Goal: Task Accomplishment & Management: Use online tool/utility

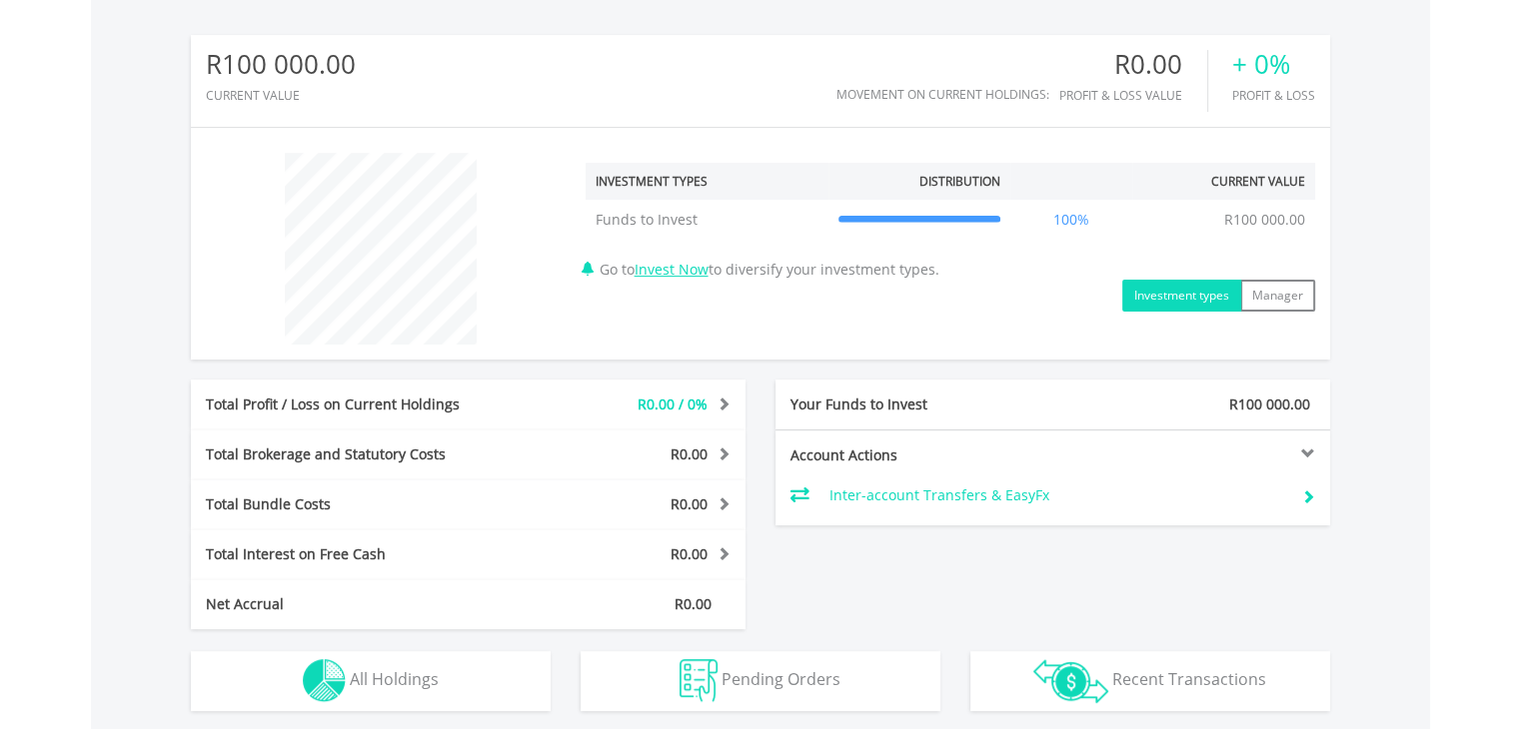
scroll to position [626, 0]
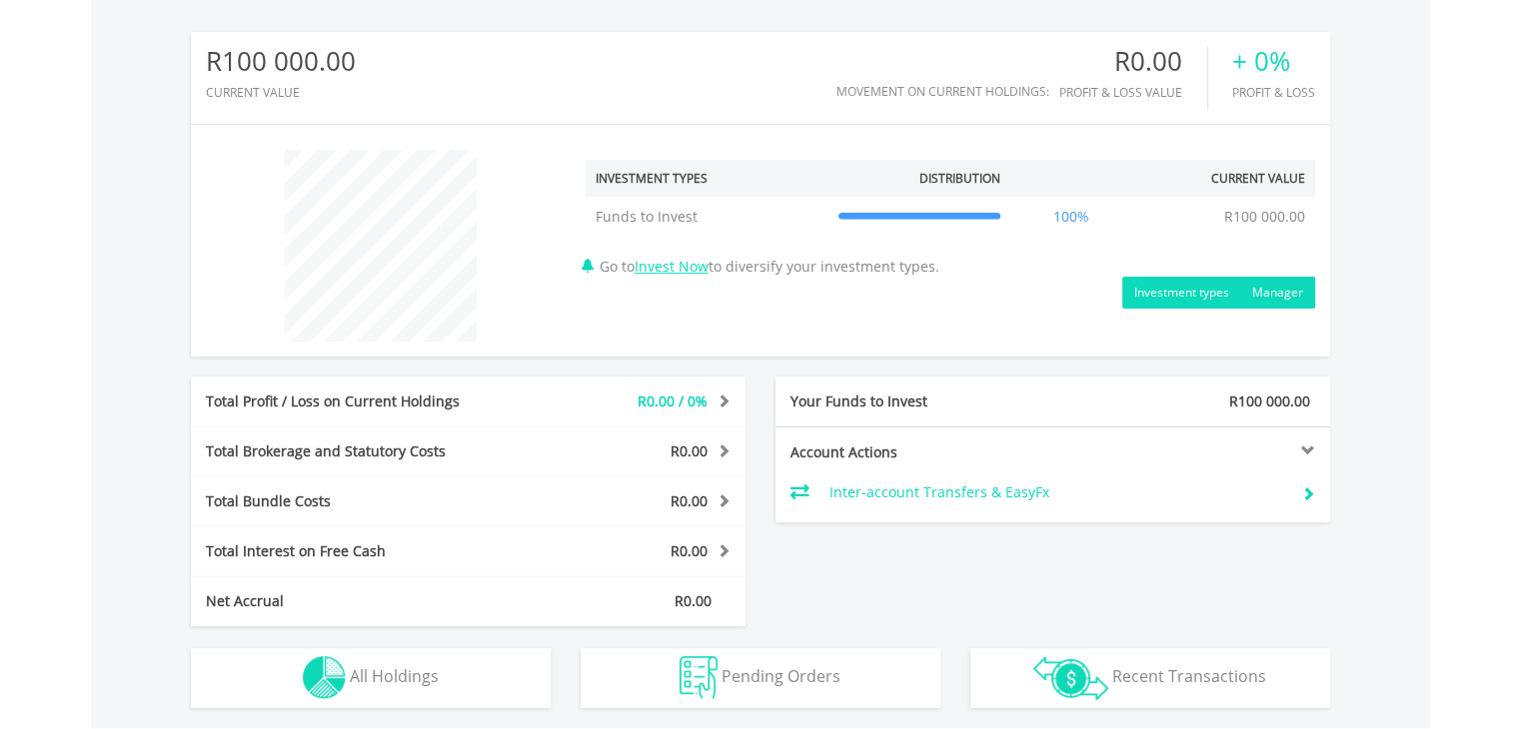
click at [1269, 292] on button "Manager" at bounding box center [1277, 293] width 75 height 32
click at [1194, 298] on button "Investment types" at bounding box center [1181, 293] width 119 height 32
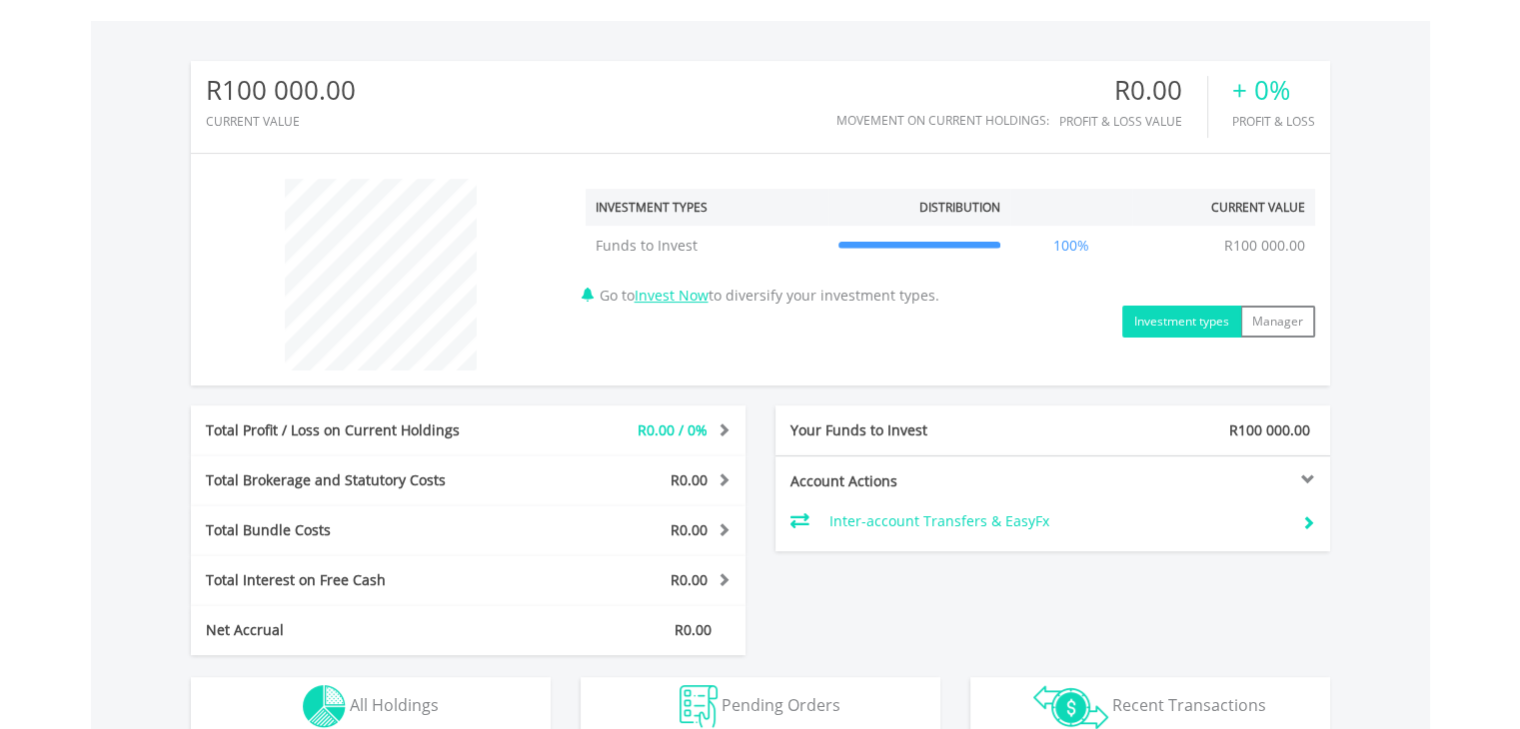
scroll to position [689, 0]
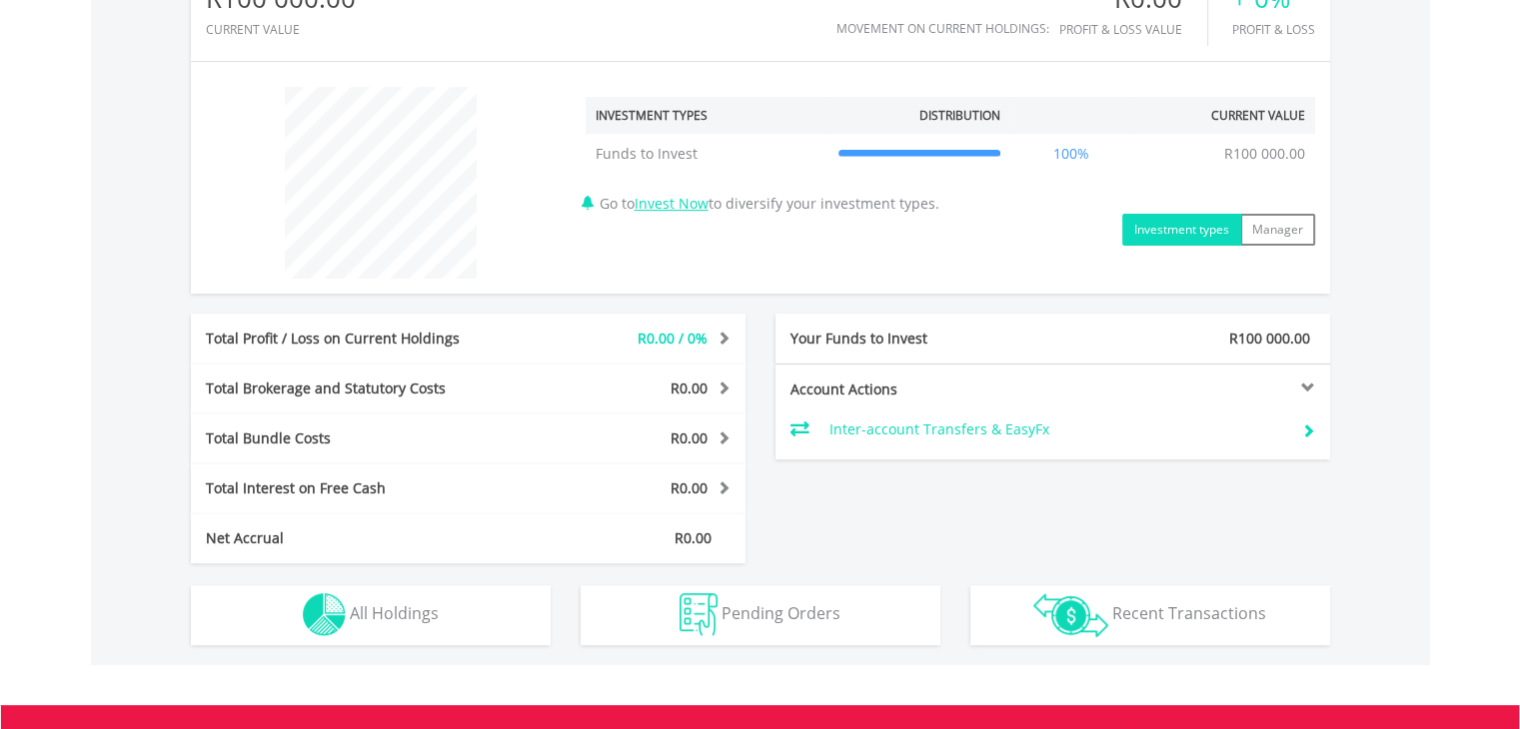
click at [963, 427] on td "Inter-account Transfers & EasyFx" at bounding box center [1057, 430] width 457 height 30
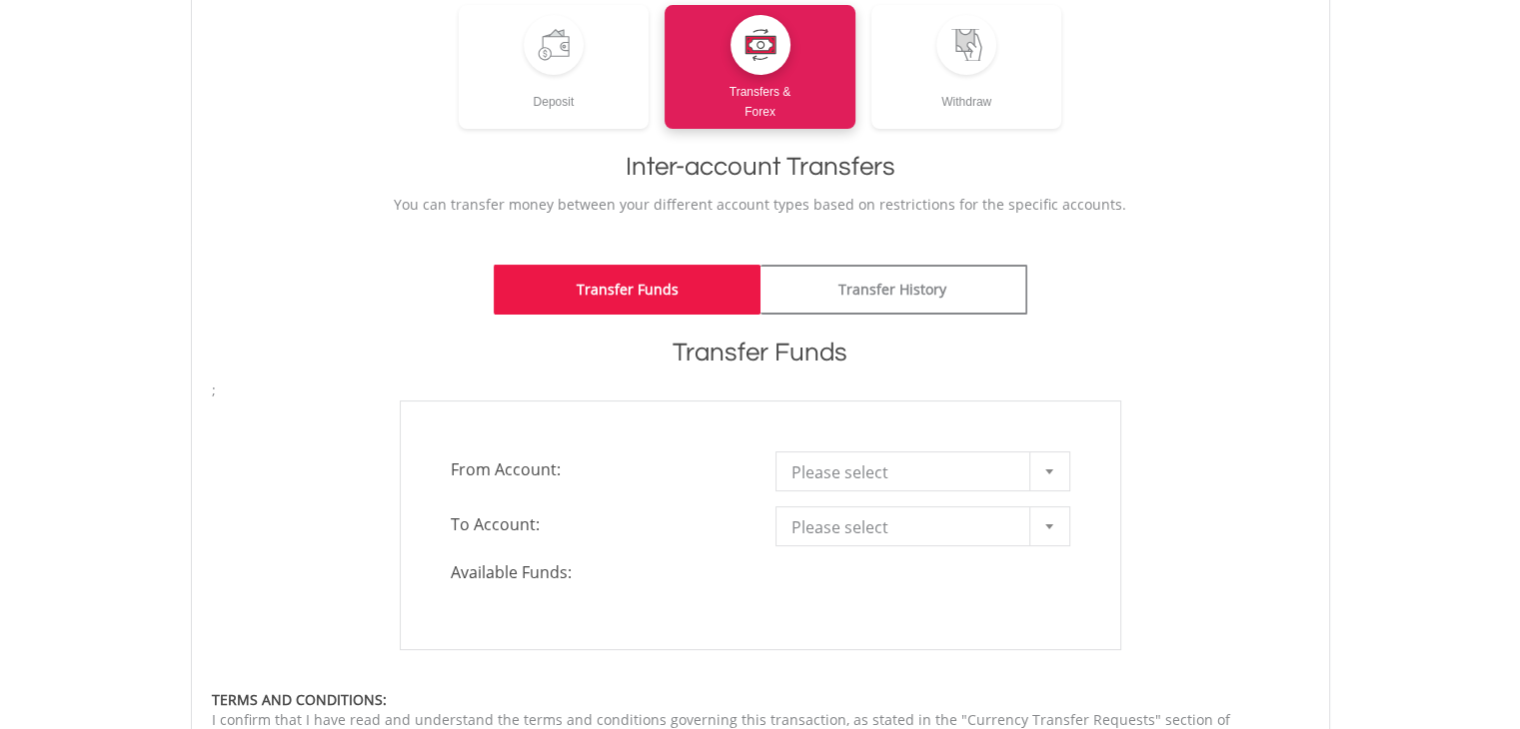
scroll to position [284, 0]
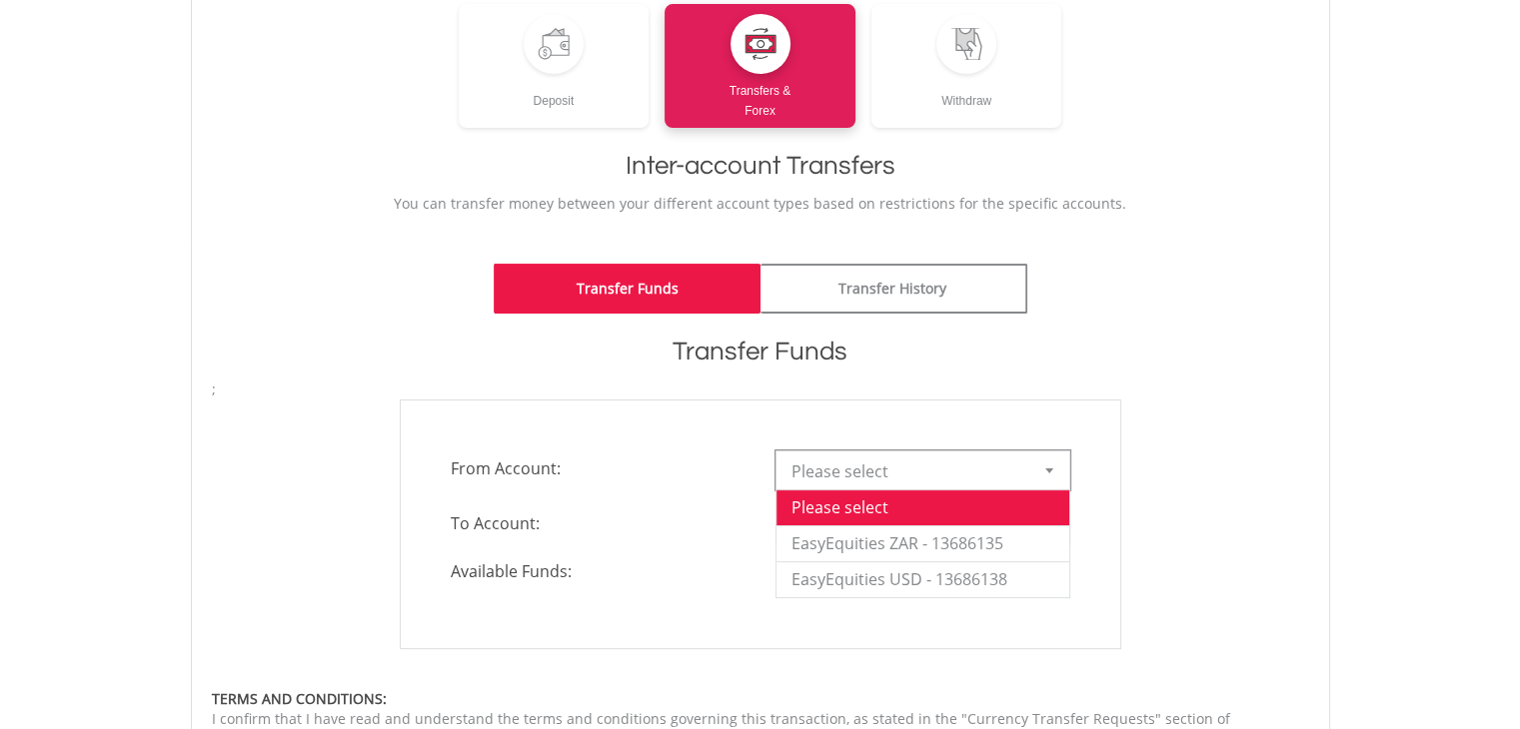
click at [1057, 476] on div at bounding box center [1049, 471] width 40 height 38
click at [1289, 485] on div "**********" at bounding box center [760, 525] width 1127 height 250
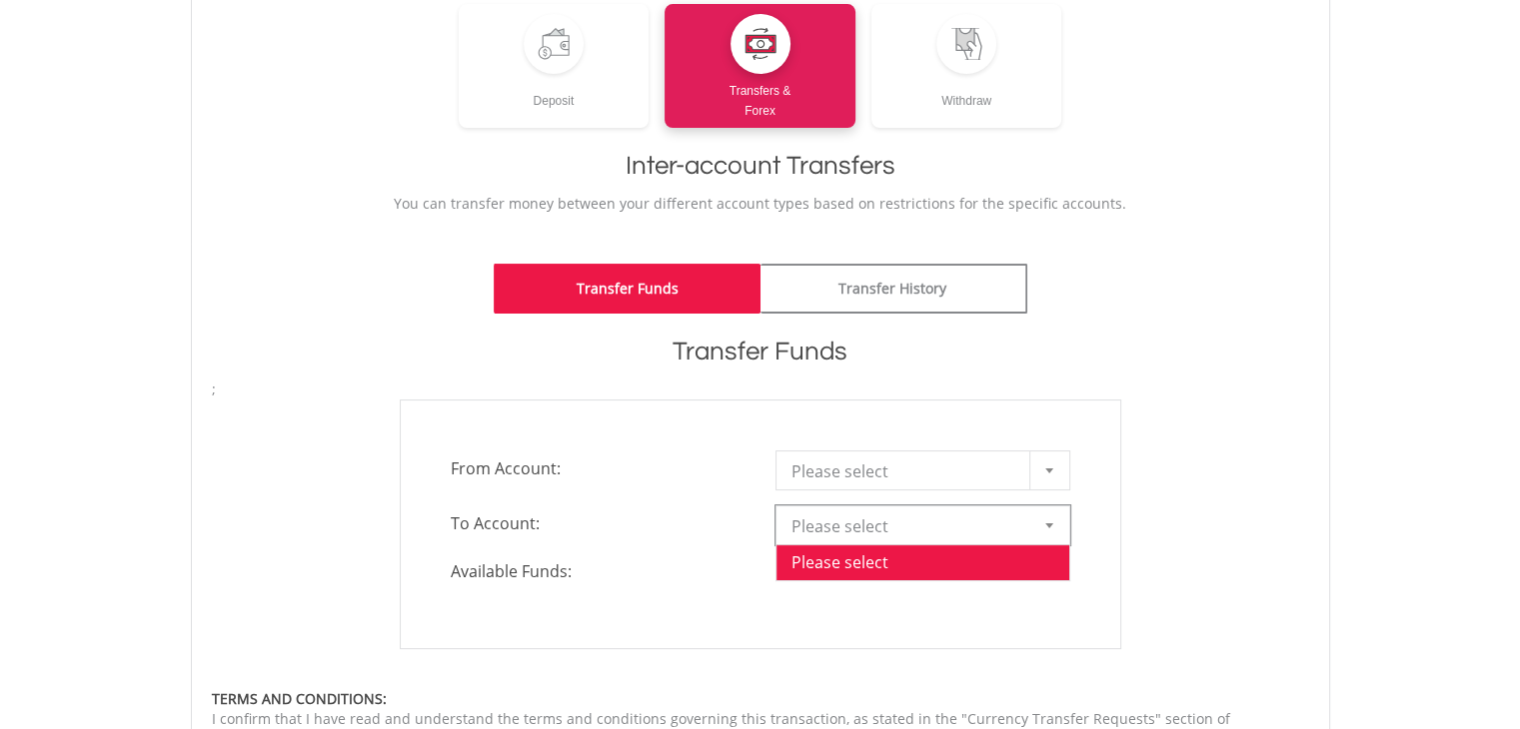
click at [1051, 530] on div at bounding box center [1049, 526] width 40 height 38
click at [952, 570] on li "Please select" at bounding box center [922, 563] width 293 height 36
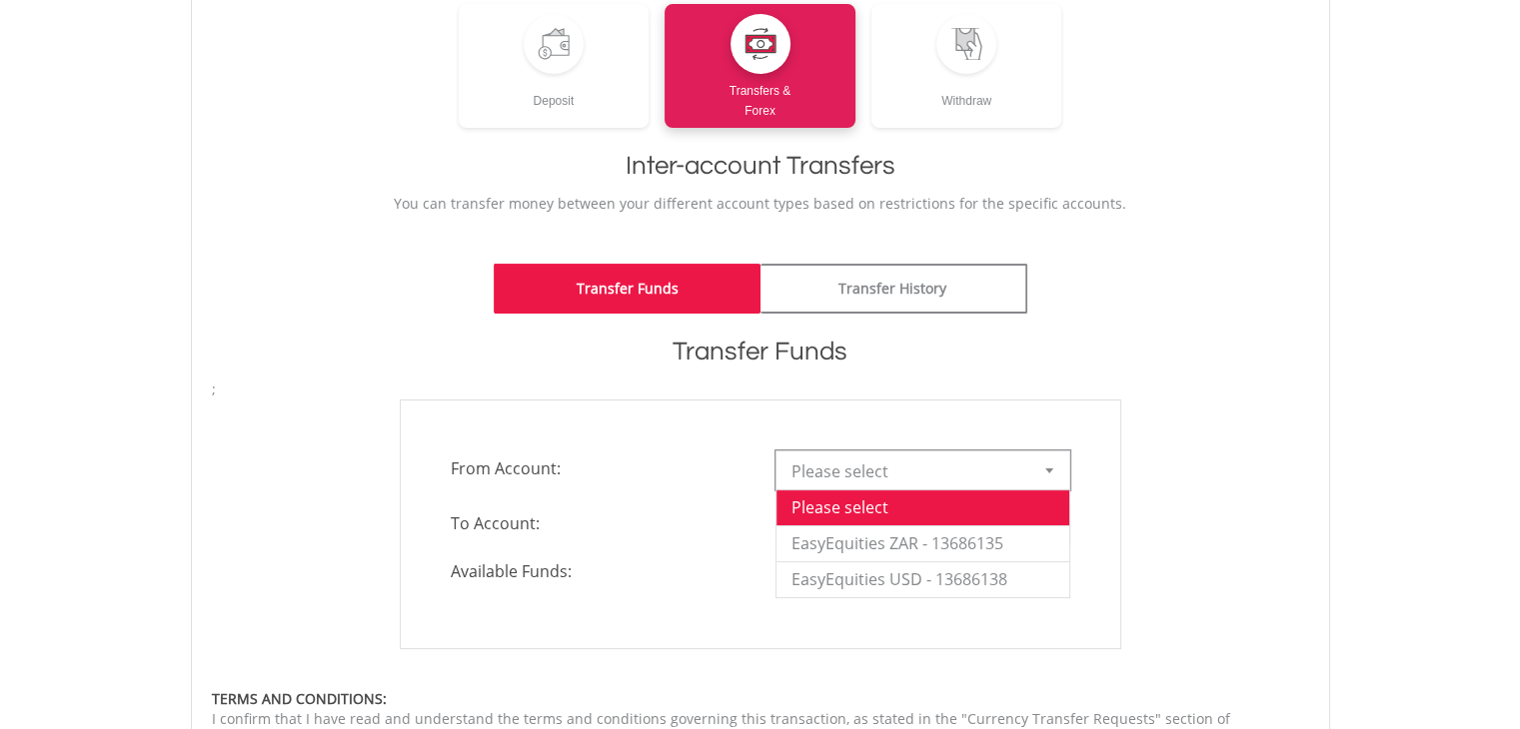
click at [1051, 477] on div at bounding box center [1049, 471] width 40 height 38
click at [919, 546] on li "EasyEquities ZAR - 13686135" at bounding box center [922, 544] width 293 height 36
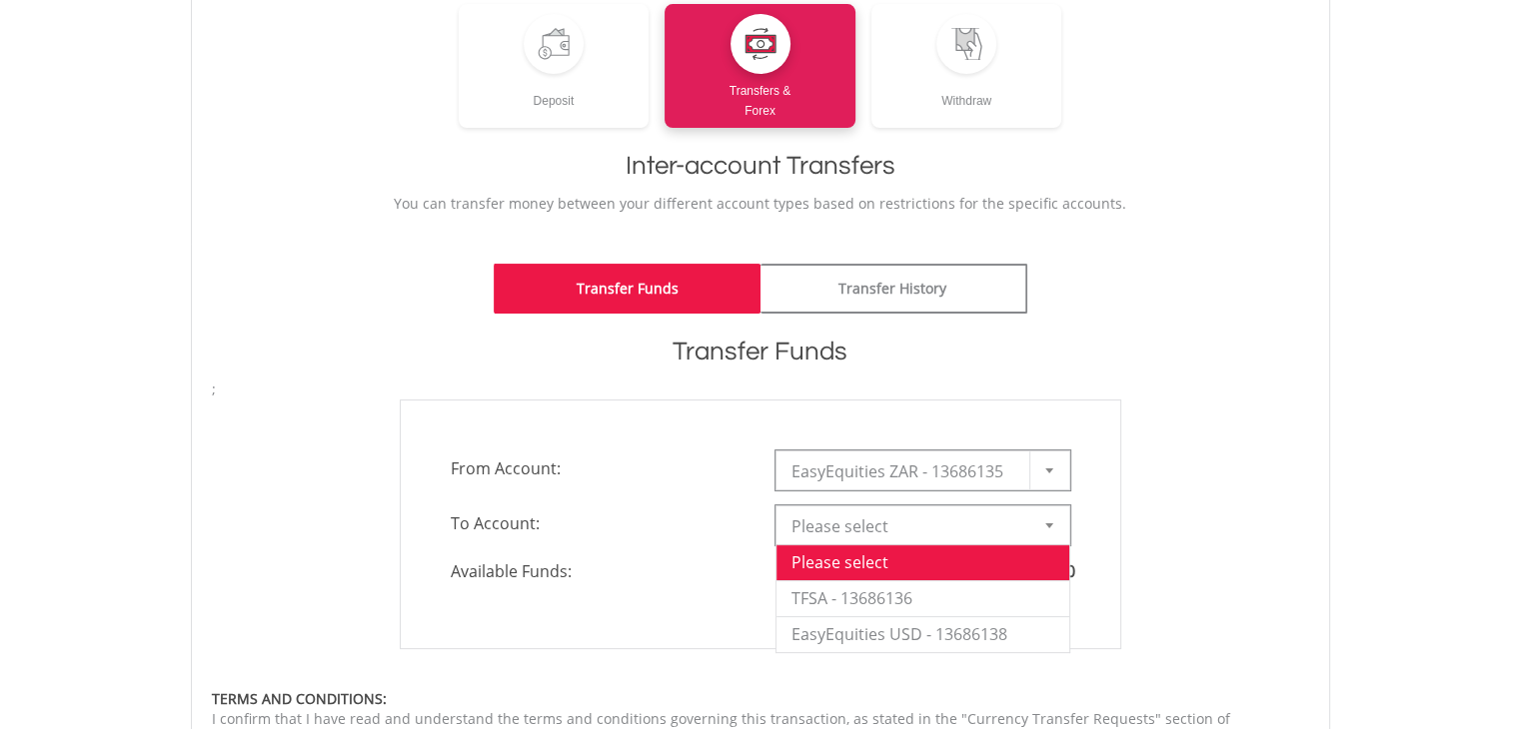
click at [1047, 530] on div at bounding box center [1049, 526] width 40 height 38
click at [1114, 528] on div "**********" at bounding box center [760, 525] width 721 height 250
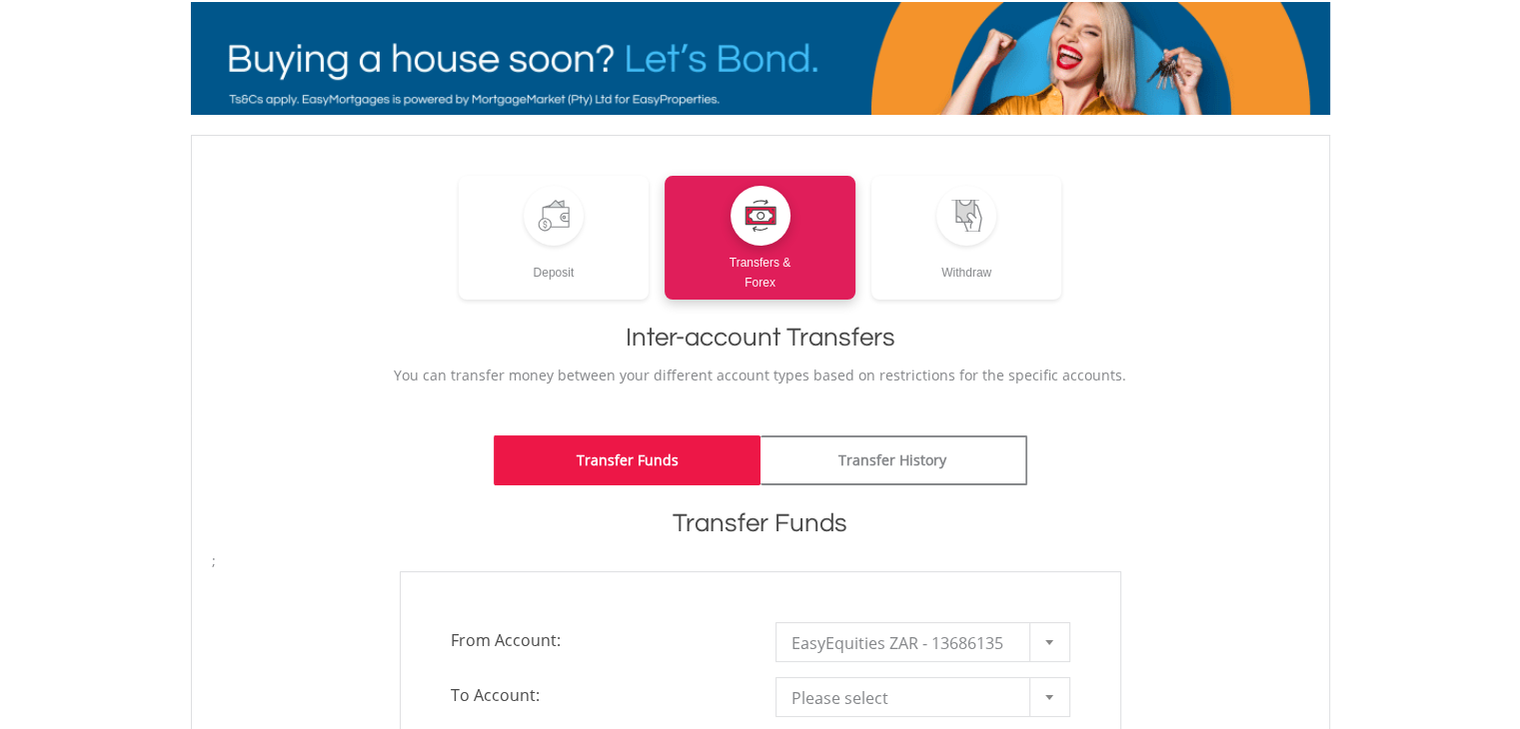
scroll to position [0, 0]
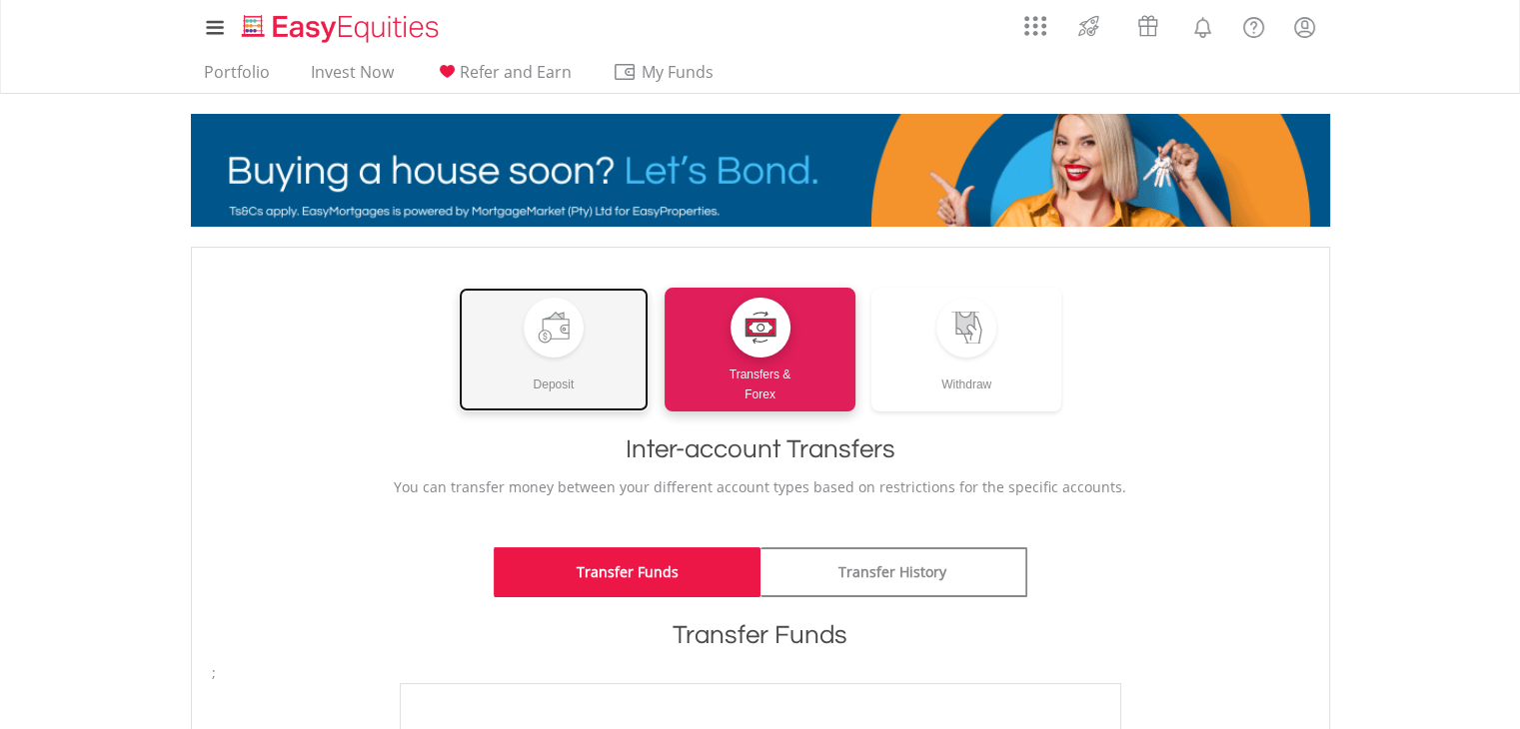
click at [477, 310] on link "Deposit" at bounding box center [554, 350] width 191 height 124
